Goal: Transaction & Acquisition: Purchase product/service

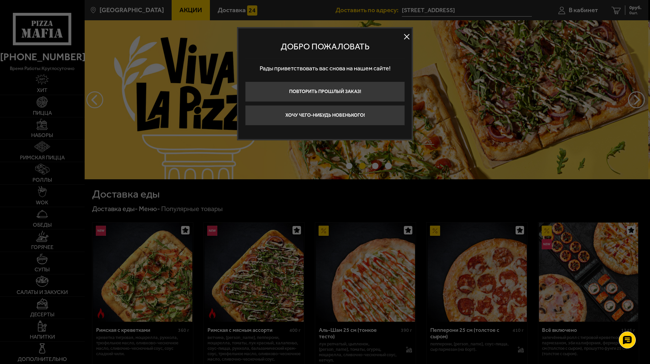
click at [408, 37] on button at bounding box center [406, 37] width 10 height 10
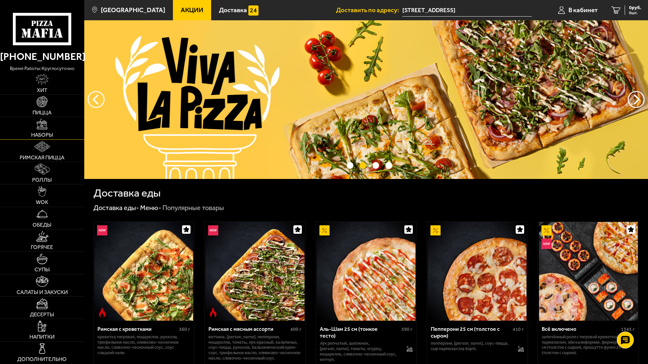
click at [43, 130] on link "Наборы" at bounding box center [42, 128] width 84 height 22
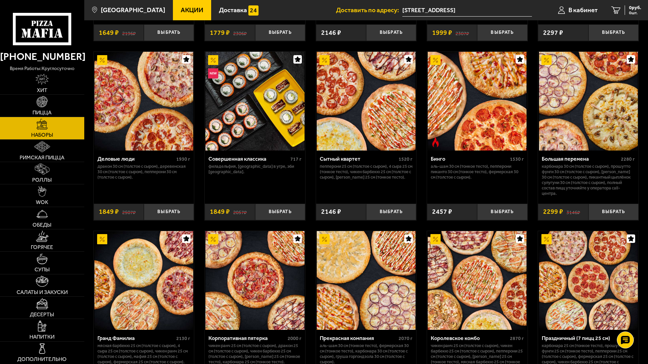
scroll to position [677, 0]
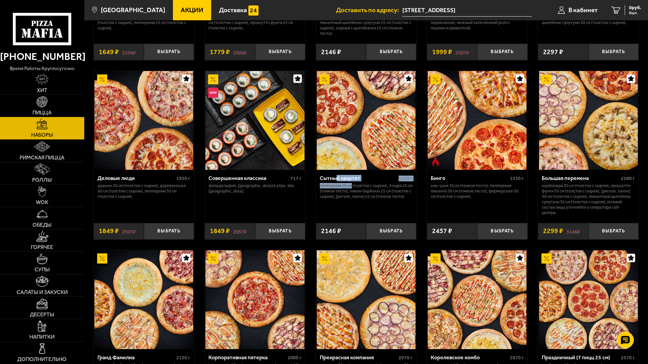
drag, startPoint x: 338, startPoint y: 180, endPoint x: 352, endPoint y: 188, distance: 16.3
click at [352, 188] on div "Сытный квартет 1520 г Пепперони 25 см (толстое с сыром), 4 сыра 25 см (тонкое т…" at bounding box center [366, 194] width 101 height 48
click at [410, 212] on div "Сытный квартет 1520 г Пепперони 25 см (толстое с сыром), 4 сыра 25 см (тонкое т…" at bounding box center [366, 194] width 101 height 48
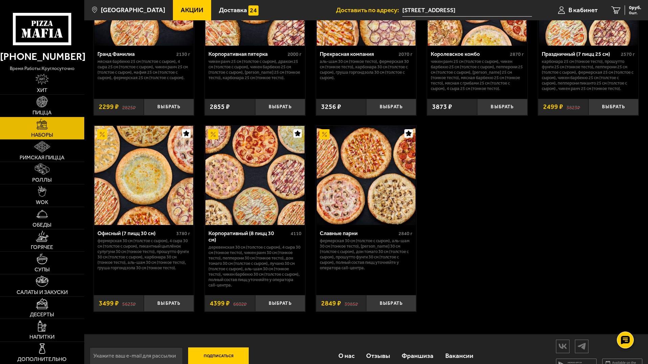
scroll to position [982, 0]
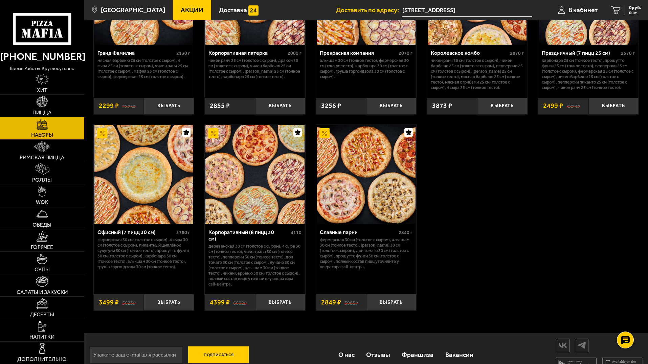
click at [149, 221] on img at bounding box center [143, 174] width 99 height 99
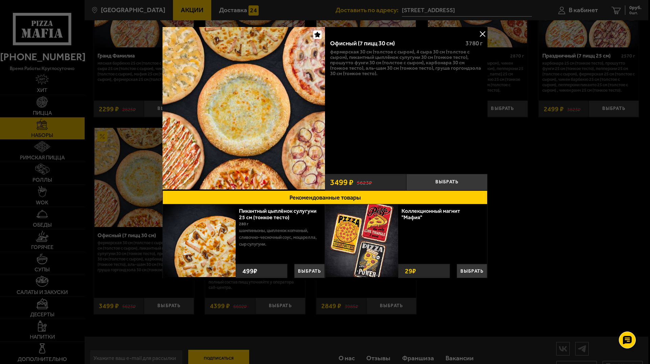
click at [482, 34] on button at bounding box center [482, 34] width 10 height 10
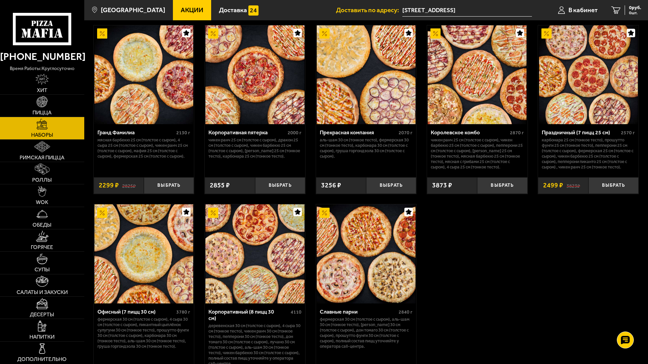
scroll to position [914, 0]
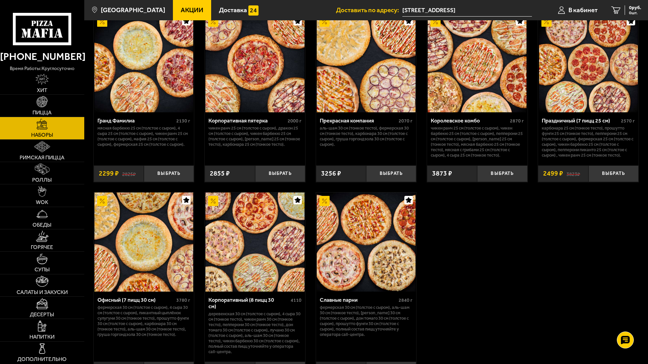
click at [134, 303] on div "Офисный (7 пицц 30 см)" at bounding box center [136, 300] width 78 height 6
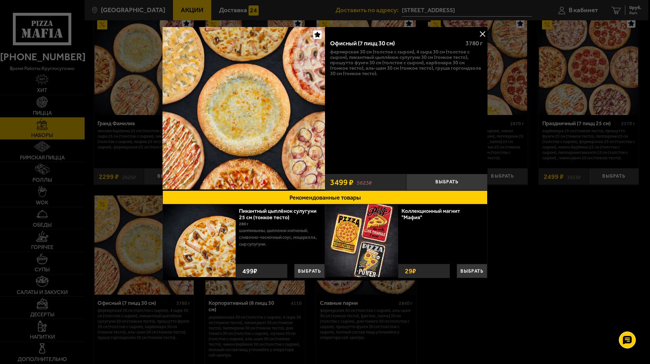
click at [484, 34] on button at bounding box center [482, 34] width 10 height 10
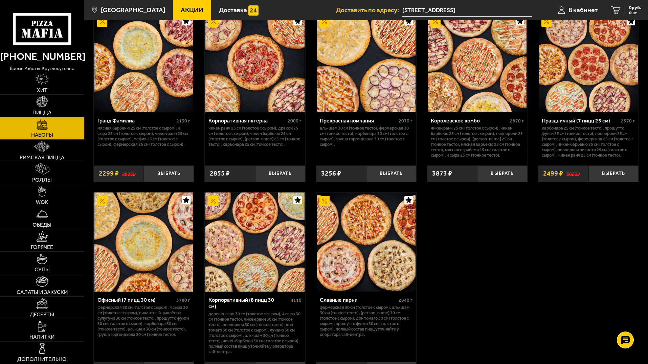
click at [147, 301] on div "Офисный (7 пицц 30 см)" at bounding box center [136, 300] width 78 height 6
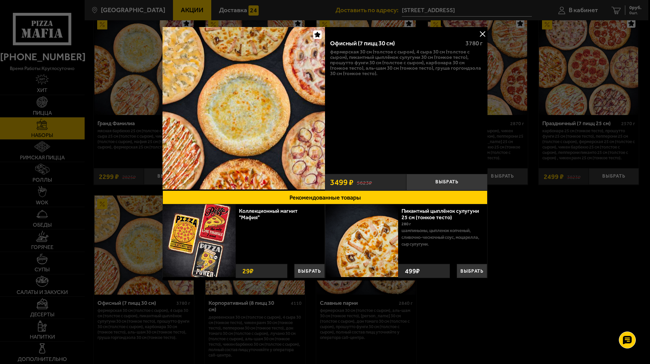
click at [552, 254] on div at bounding box center [325, 182] width 650 height 364
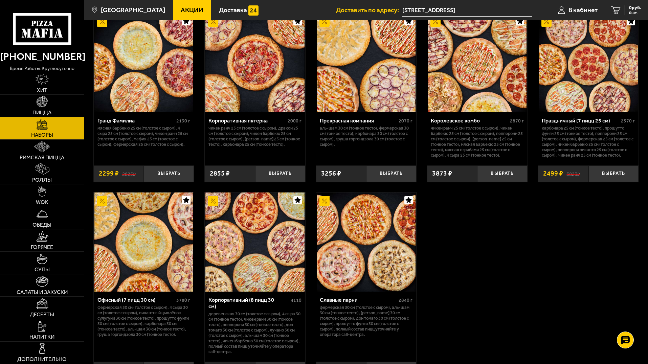
click at [135, 301] on div "Офисный (7 пицц 30 см)" at bounding box center [136, 300] width 78 height 6
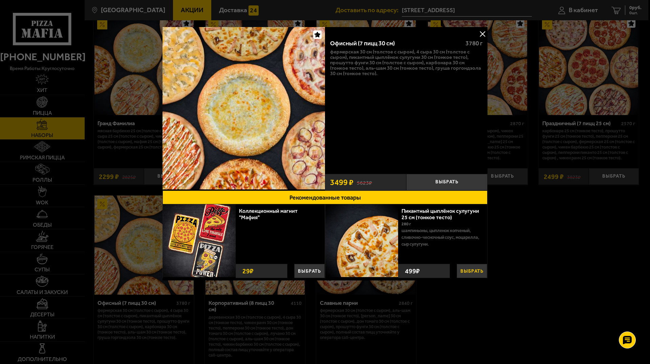
click at [469, 268] on button "Выбрать" at bounding box center [472, 271] width 30 height 14
click at [482, 34] on button at bounding box center [482, 34] width 10 height 10
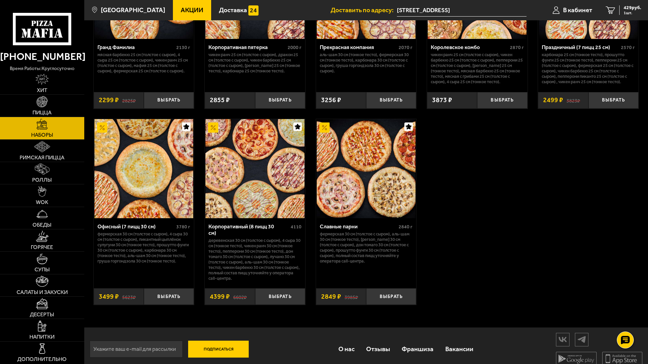
scroll to position [991, 0]
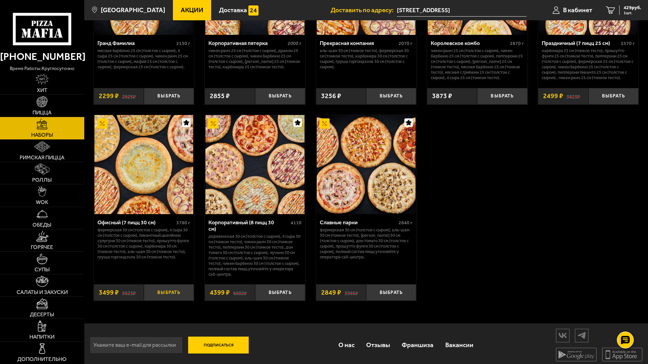
click at [171, 290] on button "Выбрать" at bounding box center [169, 292] width 50 height 17
click at [625, 11] on span "2 шт." at bounding box center [631, 13] width 20 height 4
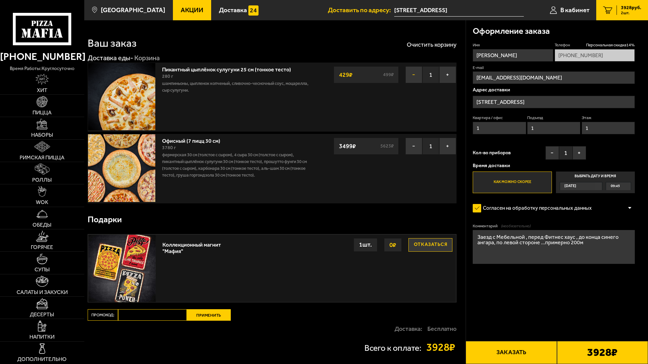
click at [413, 72] on button "−" at bounding box center [413, 74] width 17 height 17
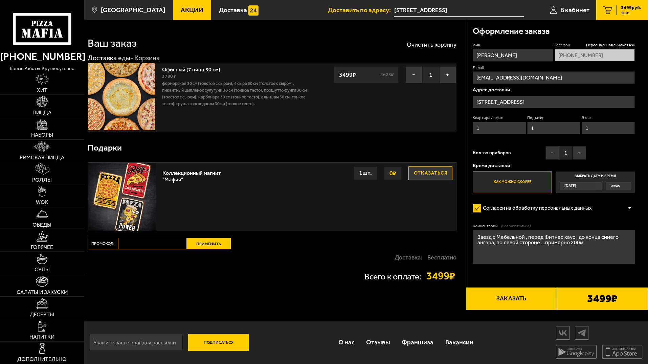
click at [620, 189] on div "09:45" at bounding box center [618, 186] width 25 height 8
click at [0, 0] on input "Выбрать дату и время [DATE] 09:45" at bounding box center [0, 0] width 0 height 0
click at [614, 187] on span "09:45" at bounding box center [615, 186] width 9 height 8
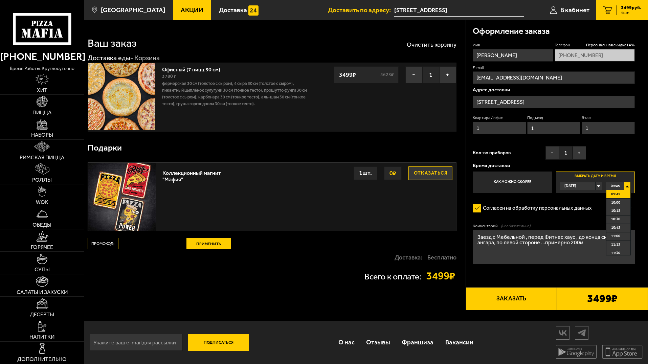
click at [621, 194] on li "09:45" at bounding box center [619, 194] width 24 height 8
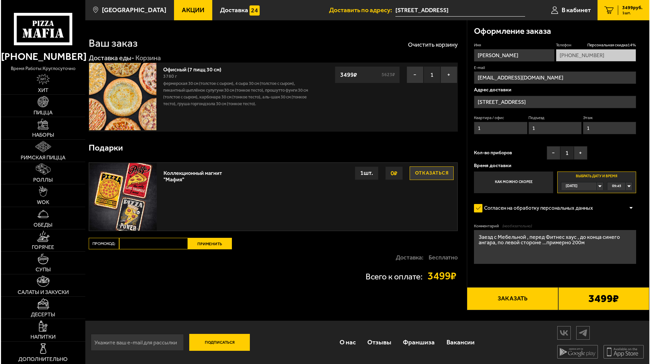
scroll to position [0, 0]
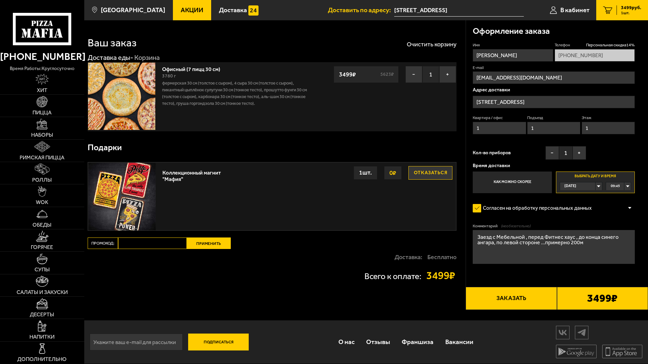
click at [516, 299] on button "Заказать" at bounding box center [511, 298] width 91 height 23
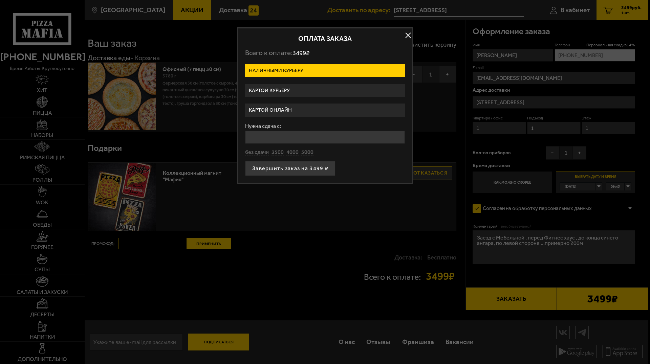
click at [296, 110] on label "Картой онлайн" at bounding box center [325, 110] width 160 height 13
click at [0, 0] on input "Картой онлайн" at bounding box center [0, 0] width 0 height 0
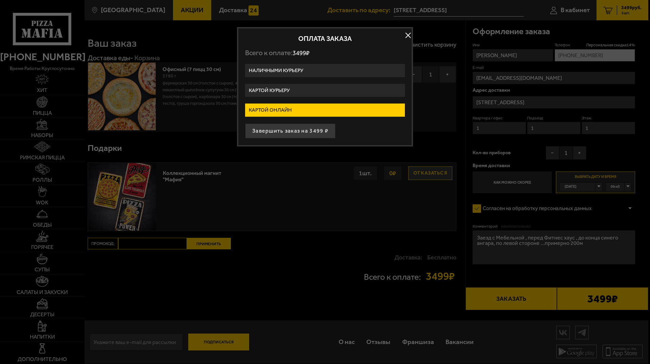
click at [294, 88] on label "Картой курьеру" at bounding box center [325, 90] width 160 height 13
click at [0, 0] on input "Картой курьеру" at bounding box center [0, 0] width 0 height 0
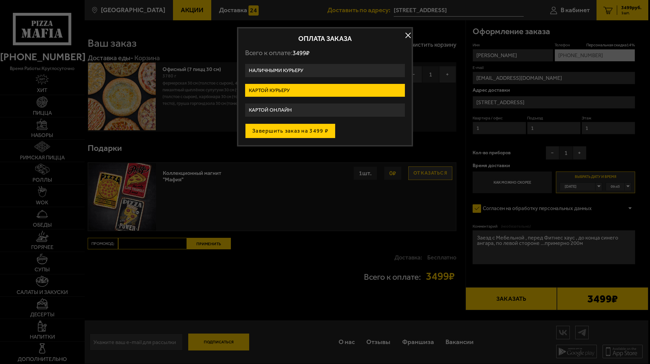
click at [300, 129] on button "Завершить заказ на 3499 ₽" at bounding box center [290, 131] width 90 height 15
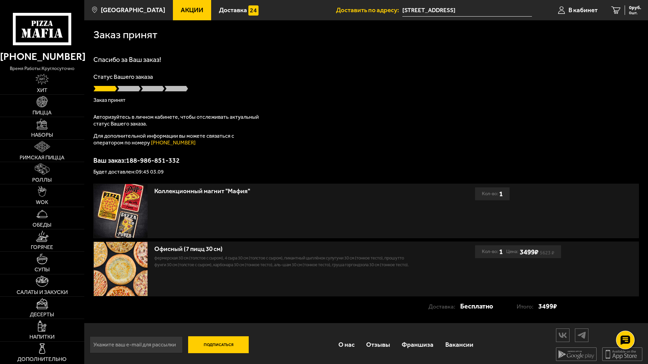
click at [626, 340] on icon at bounding box center [625, 340] width 10 height 9
click at [625, 318] on use at bounding box center [625, 319] width 10 height 9
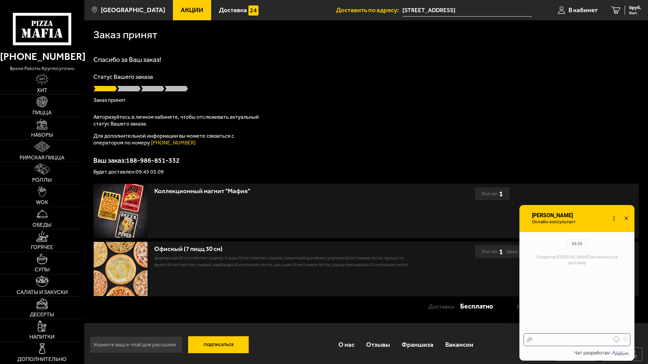
scroll to position [74, 0]
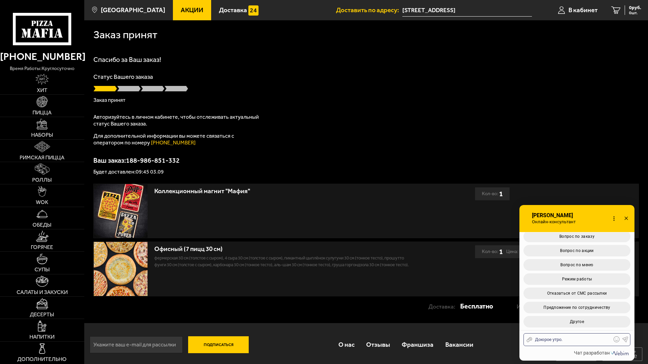
click at [544, 338] on div "Доюрое утро." at bounding box center [571, 340] width 79 height 6
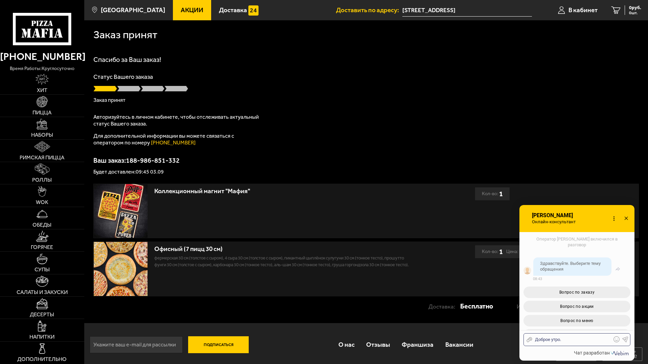
scroll to position [34, 0]
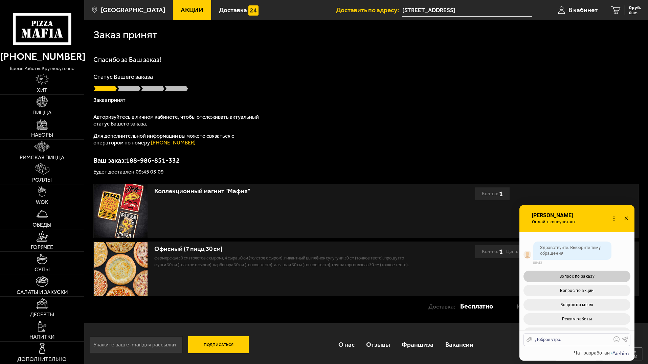
click at [579, 274] on span "Вопрос по заказу" at bounding box center [576, 276] width 35 height 5
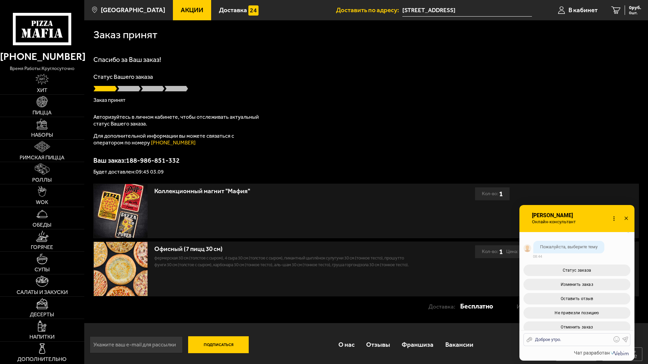
scroll to position [228, 0]
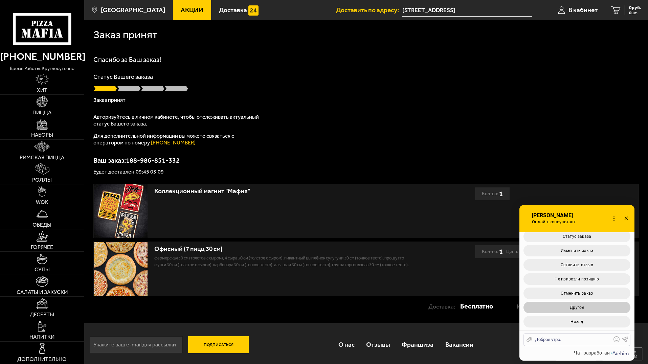
click at [584, 308] on button "Другое" at bounding box center [577, 308] width 107 height 12
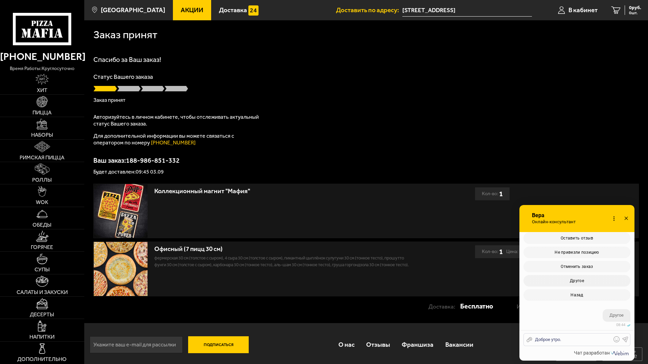
scroll to position [319, 0]
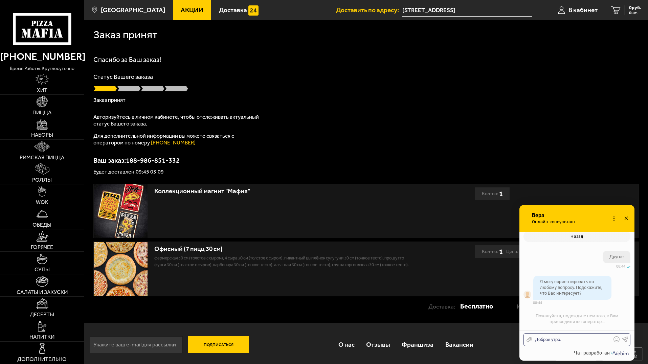
click at [570, 339] on div "Доброе утро." at bounding box center [571, 340] width 79 height 6
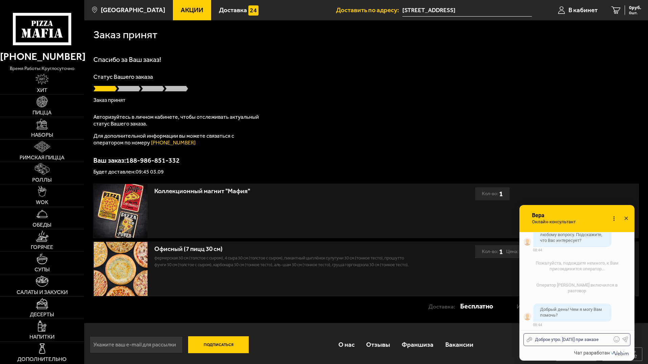
drag, startPoint x: 605, startPoint y: 341, endPoint x: 563, endPoint y: 338, distance: 42.7
click at [563, 338] on div "Доброе утро. [DATE] при заказе" at bounding box center [571, 340] width 79 height 6
click at [544, 340] on div "Доброе утро. Подскажите, пожафлуйста, поему" at bounding box center [571, 337] width 79 height 12
click at [548, 341] on div "Доброе утро. Подскажите, пожафлуйста, поему" at bounding box center [571, 337] width 79 height 12
click at [556, 340] on div "Доброе утро. Подскажите, пожафлуйста, поему" at bounding box center [571, 337] width 79 height 12
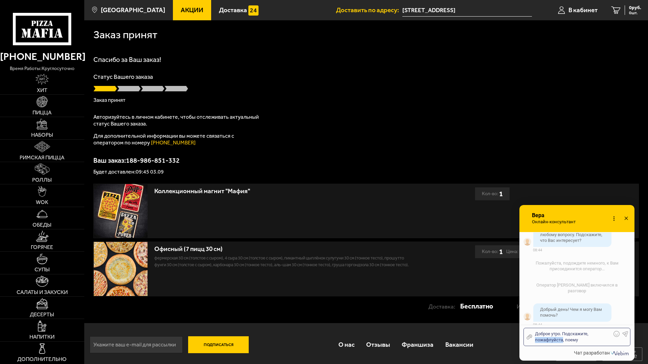
click at [557, 340] on div "Доброе утро. Подскажите, пожафлуйста, поему" at bounding box center [571, 337] width 79 height 12
click at [585, 338] on div "Доброе утро. Подскажите, пожалуйста, поему" at bounding box center [571, 337] width 79 height 12
click at [567, 340] on div "Доброе утро. Подскажите, пожалуйста, поему" at bounding box center [571, 337] width 79 height 12
click at [580, 342] on div "Доброе утро. Подскажите, пожалуйста, почему" at bounding box center [571, 337] width 79 height 12
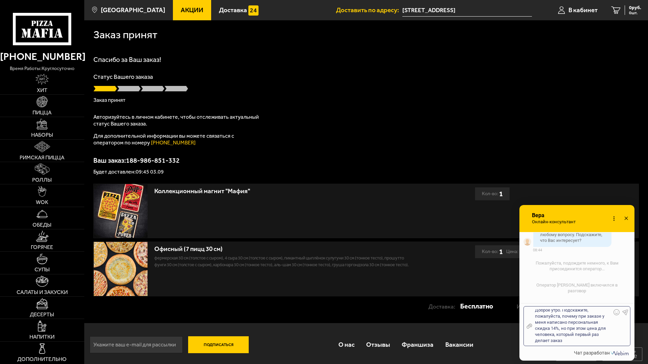
click at [549, 342] on div "Доброе утро. Подскажите, пожалуйста, почему при заказе у меня написано персонал…" at bounding box center [571, 326] width 79 height 34
click at [567, 312] on div "Доброе утро. Подскажите, пожалуйста, почему при заказе у меня написано персонал…" at bounding box center [571, 326] width 79 height 34
click at [566, 310] on div "Доброе утро. Подскажите, пожалуйста, почему при заказе у меня написано персонал…" at bounding box center [571, 326] width 79 height 34
click at [568, 310] on div "Доброе утро. Подскажите, пожалуйста, почему при заказе у меня написано персонал…" at bounding box center [571, 326] width 79 height 34
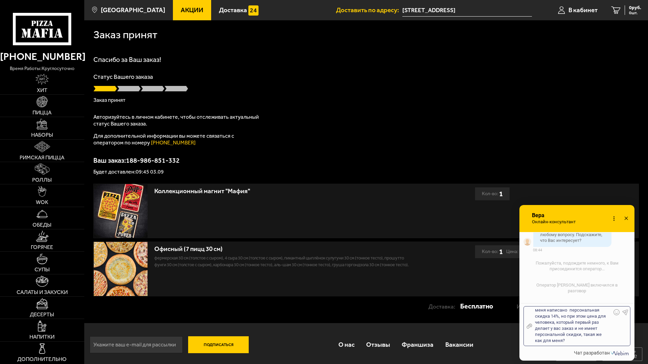
scroll to position [13, 0]
click at [558, 318] on div "Доброе утро. Подскажите, пожалуйста, почему при заказе у меня написано "персона…" at bounding box center [571, 326] width 79 height 34
click at [573, 344] on div "Отправить файл Доброе утро. Подскажите, пожалуйста, почему при заказе у меня на…" at bounding box center [577, 326] width 107 height 40
click at [573, 342] on div "Доброе утро. Подскажите, пожалуйста, почему при заказе у меня написано "персона…" at bounding box center [571, 326] width 79 height 34
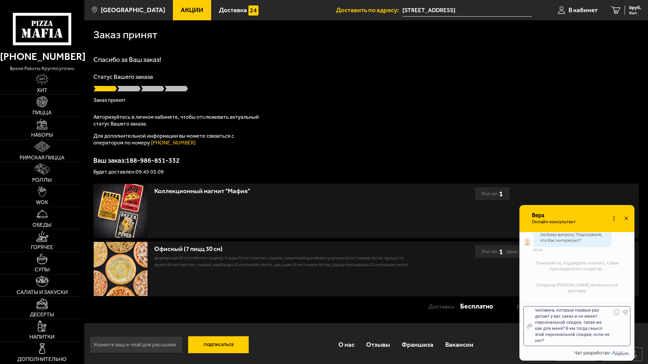
click at [569, 329] on div "Доброе утро. Подскажите, пожалуйста, почему при заказе у меня написано "персона…" at bounding box center [571, 326] width 79 height 34
drag, startPoint x: 593, startPoint y: 334, endPoint x: 598, endPoint y: 343, distance: 10.1
click at [598, 343] on div "Доброе утро. Подскажите, пожалуйста, почему при заказе у меня написано "персона…" at bounding box center [571, 326] width 79 height 34
click at [624, 312] on icon at bounding box center [625, 312] width 6 height 6
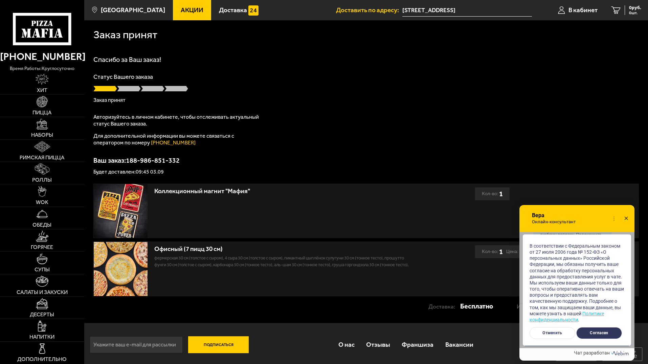
click at [594, 330] on button "Согласен" at bounding box center [599, 333] width 46 height 12
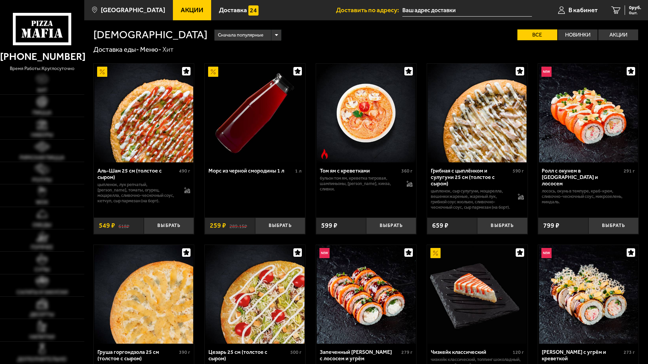
type input "[STREET_ADDRESS]"
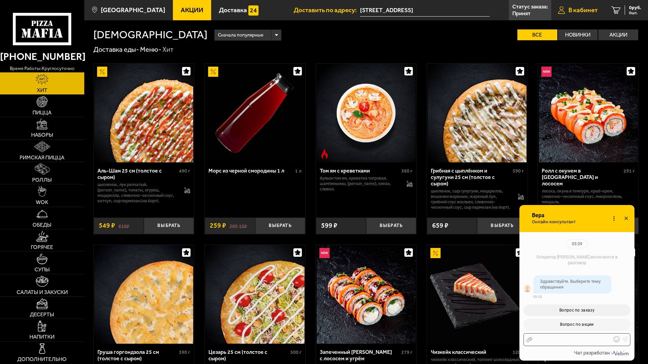
scroll to position [481, 0]
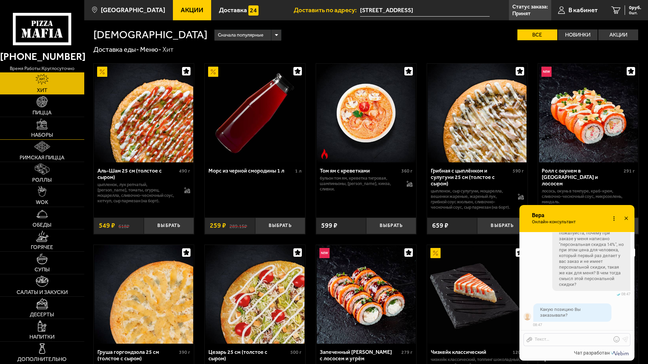
click at [44, 129] on img at bounding box center [42, 124] width 11 height 11
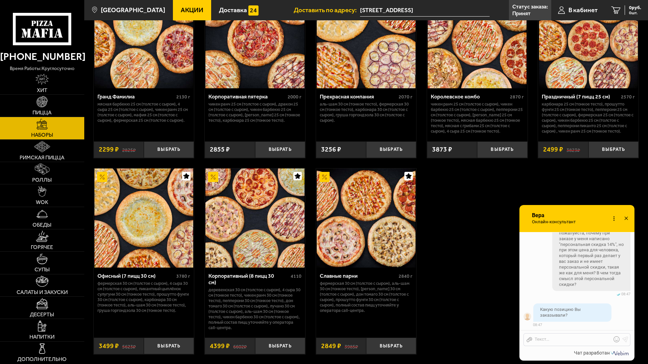
scroll to position [991, 0]
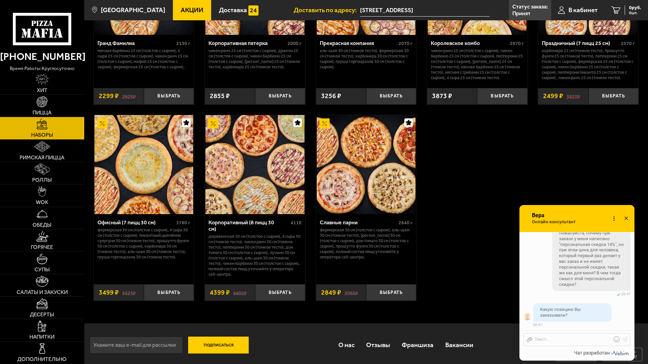
click at [544, 336] on div "Отправить файл Текст..." at bounding box center [577, 339] width 107 height 13
click at [546, 337] on div "Отправить файл Текст..." at bounding box center [577, 339] width 107 height 13
click at [549, 339] on div at bounding box center [571, 340] width 79 height 6
click at [626, 337] on use at bounding box center [626, 340] width 6 height 6
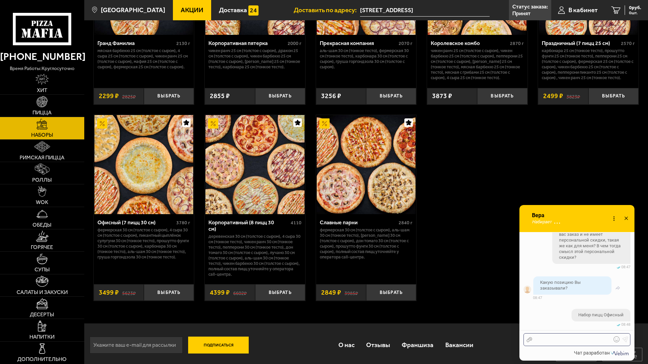
scroll to position [567, 0]
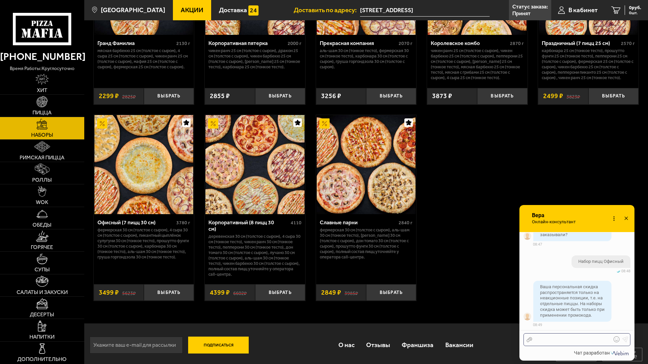
click at [553, 338] on div at bounding box center [571, 340] width 79 height 6
click at [557, 343] on div "Отправить файл Понятно, спасибо Текст..." at bounding box center [577, 339] width 107 height 13
click at [625, 337] on use at bounding box center [626, 340] width 6 height 6
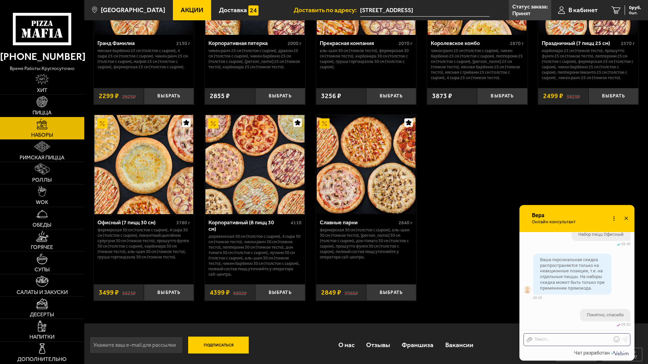
click at [625, 217] on icon at bounding box center [626, 219] width 10 height 10
